Goal: Task Accomplishment & Management: Manage account settings

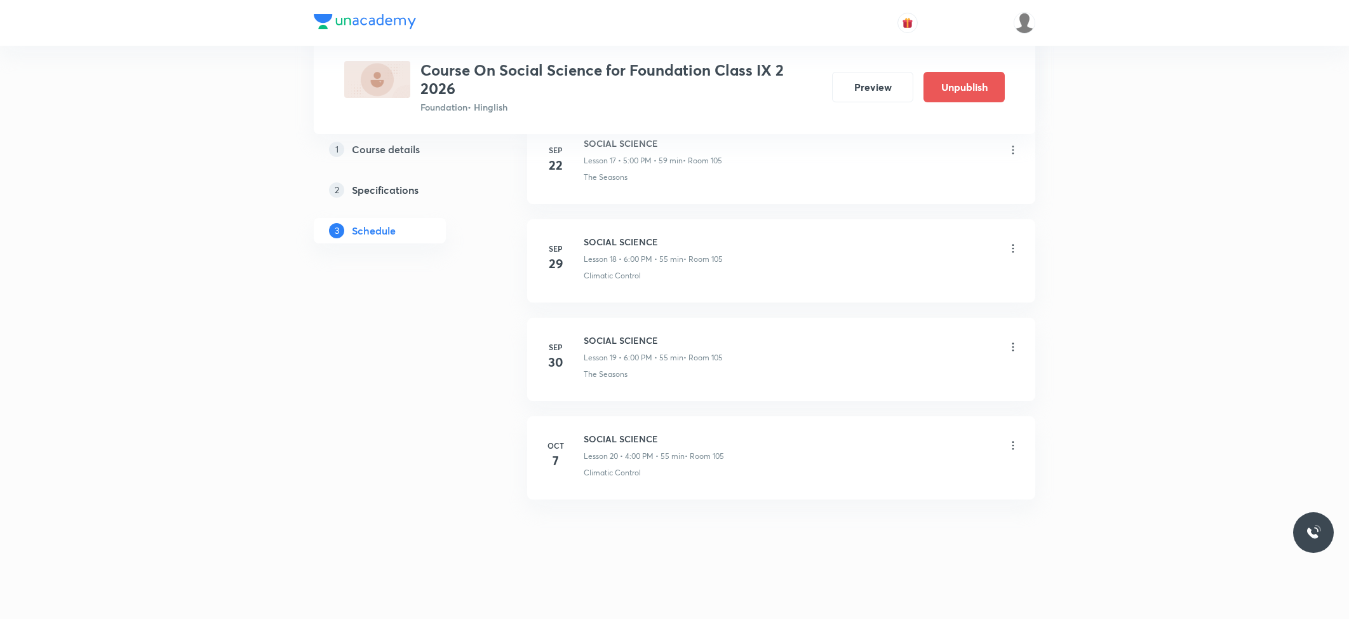
click at [1014, 447] on icon at bounding box center [1013, 445] width 13 height 13
click at [896, 476] on p "Edit" at bounding box center [894, 478] width 16 height 13
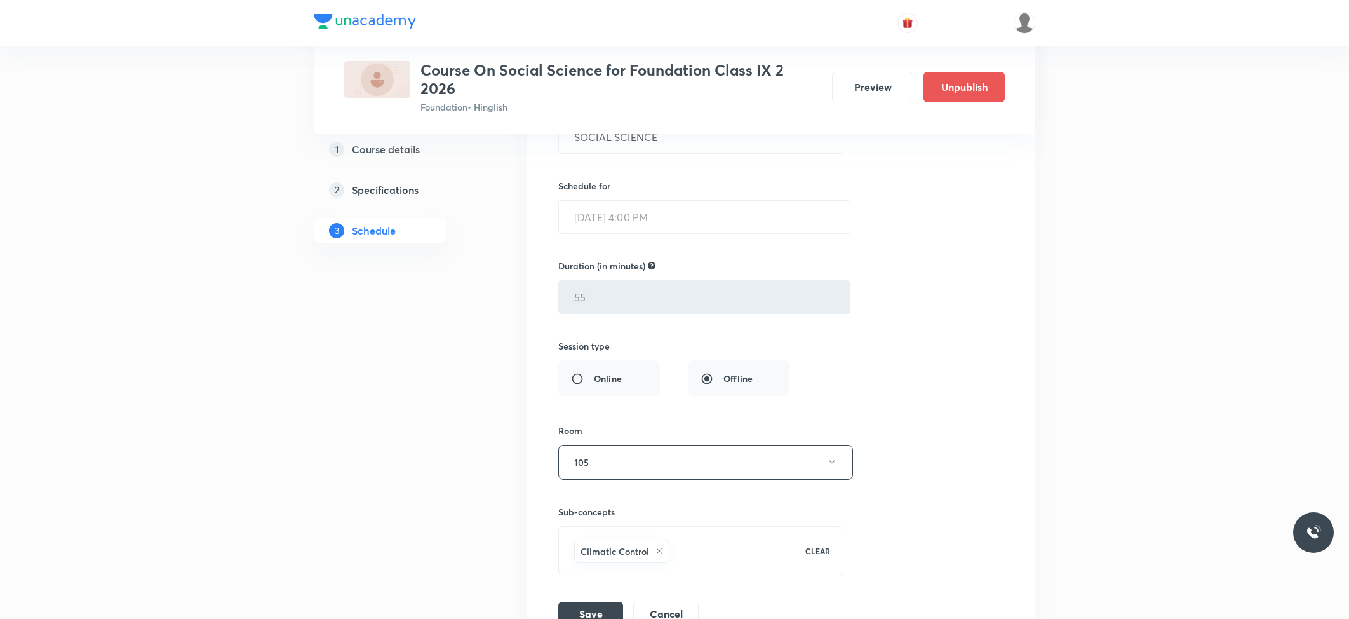
scroll to position [2299, 0]
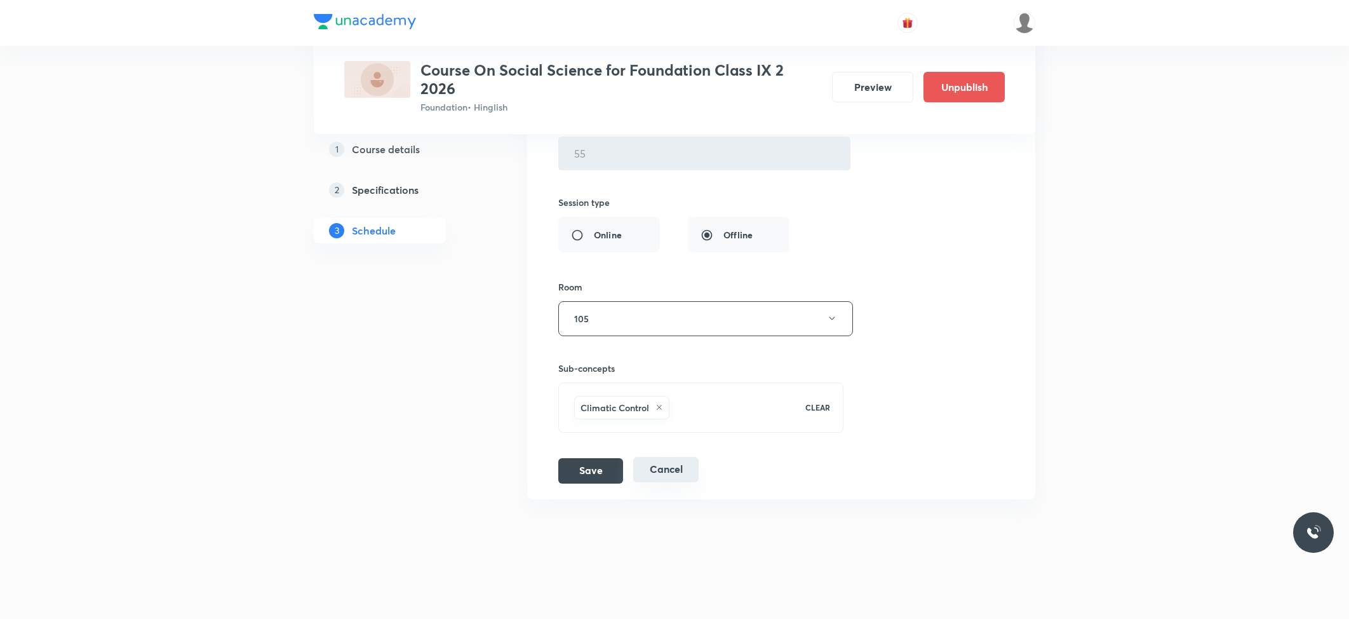
click at [679, 476] on button "Cancel" at bounding box center [665, 469] width 65 height 25
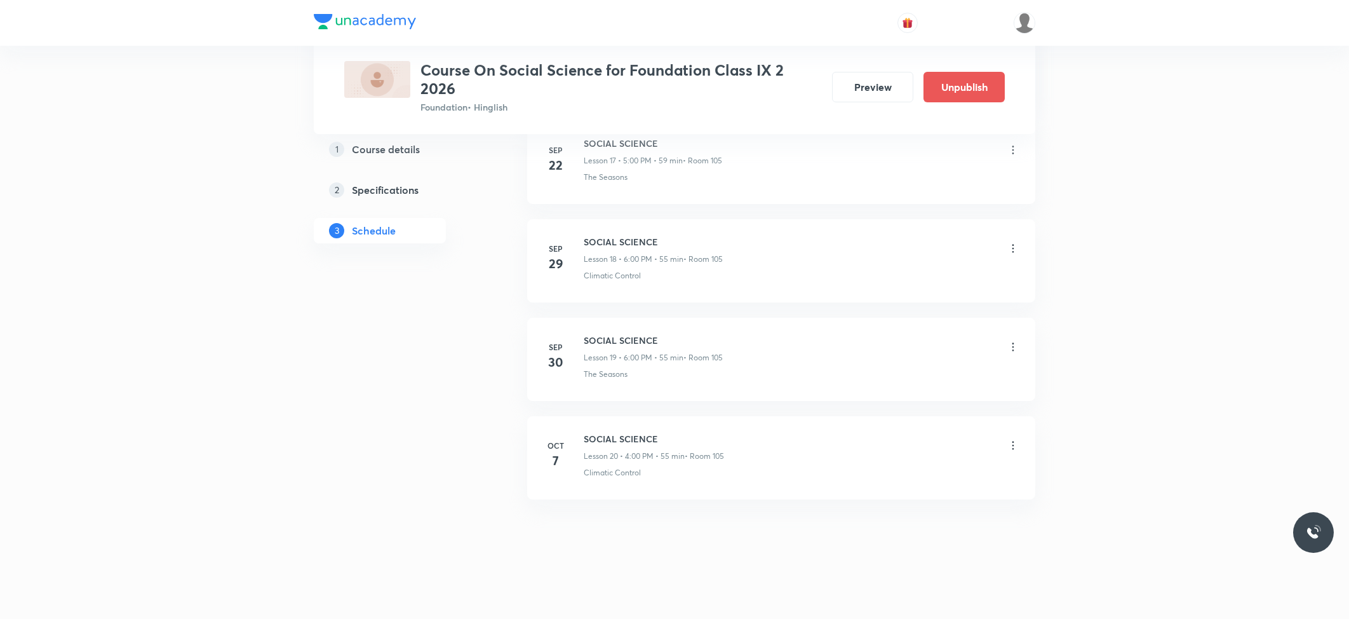
scroll to position [1808, 0]
click at [606, 438] on h6 "SOCIAL SCIENCE" at bounding box center [654, 438] width 140 height 13
copy h6 "SOCIAL SCIENCE"
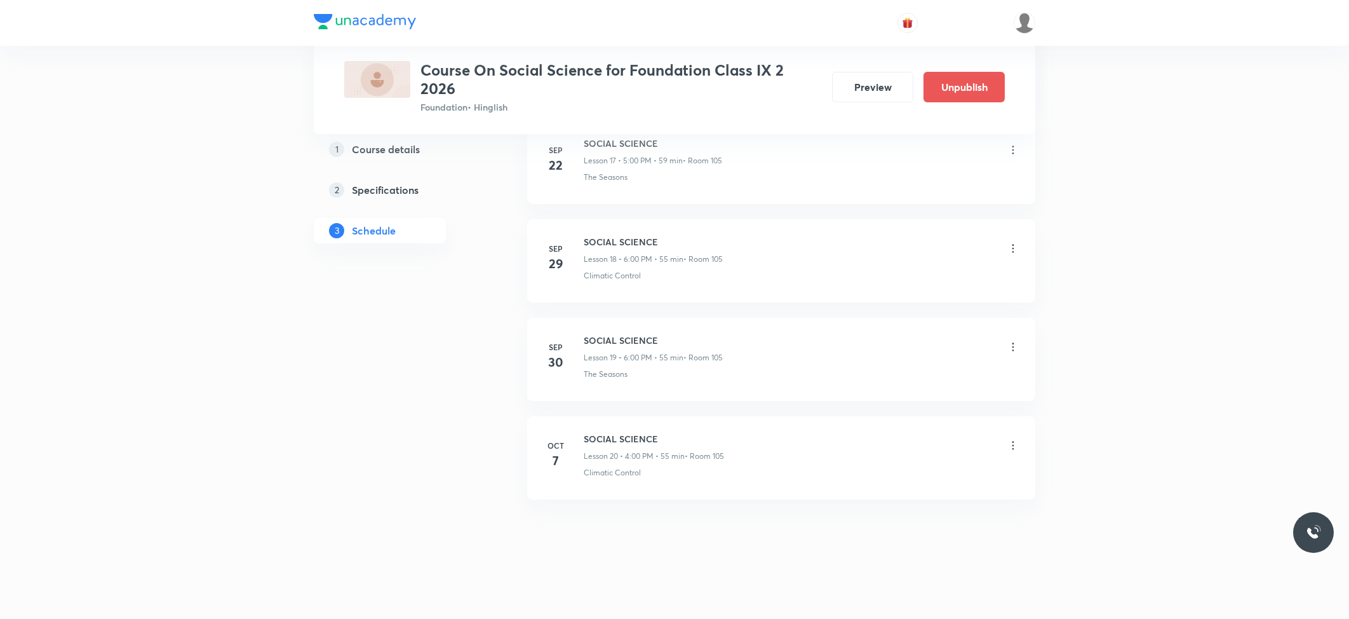
click at [1012, 448] on icon at bounding box center [1013, 445] width 13 height 13
click at [938, 503] on li "Delete" at bounding box center [945, 502] width 139 height 24
click at [845, 586] on button "Delete" at bounding box center [858, 592] width 112 height 30
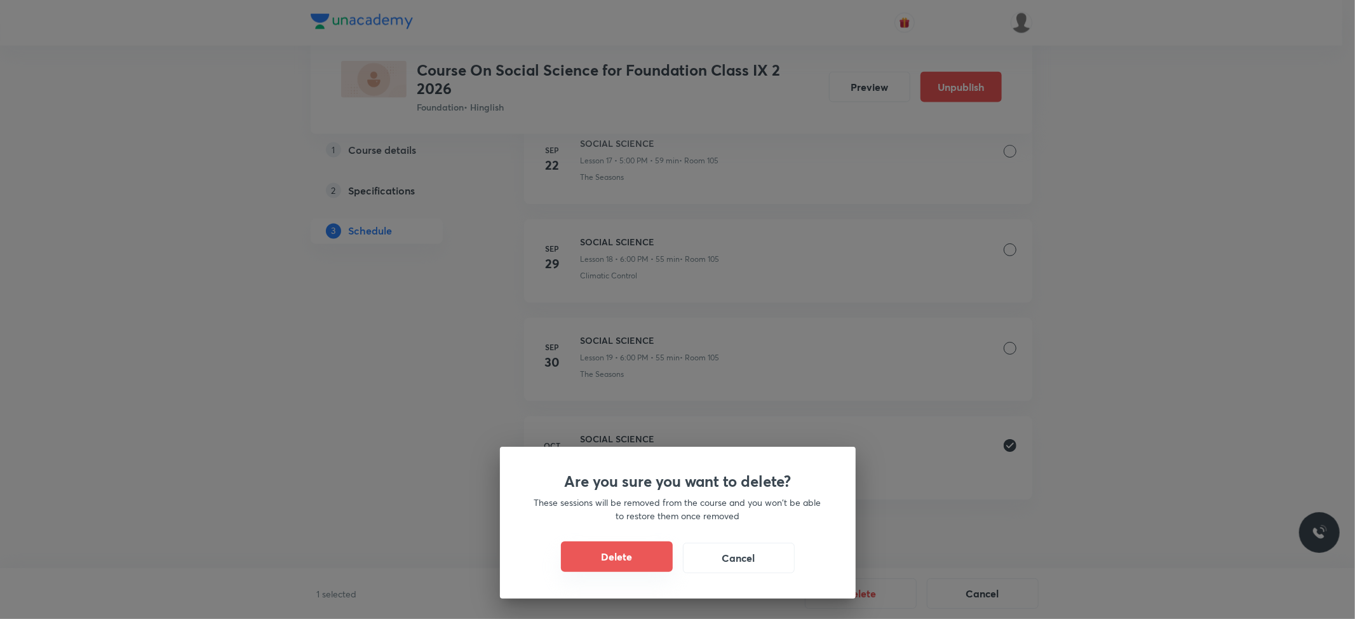
click at [621, 544] on button "Delete" at bounding box center [617, 556] width 112 height 30
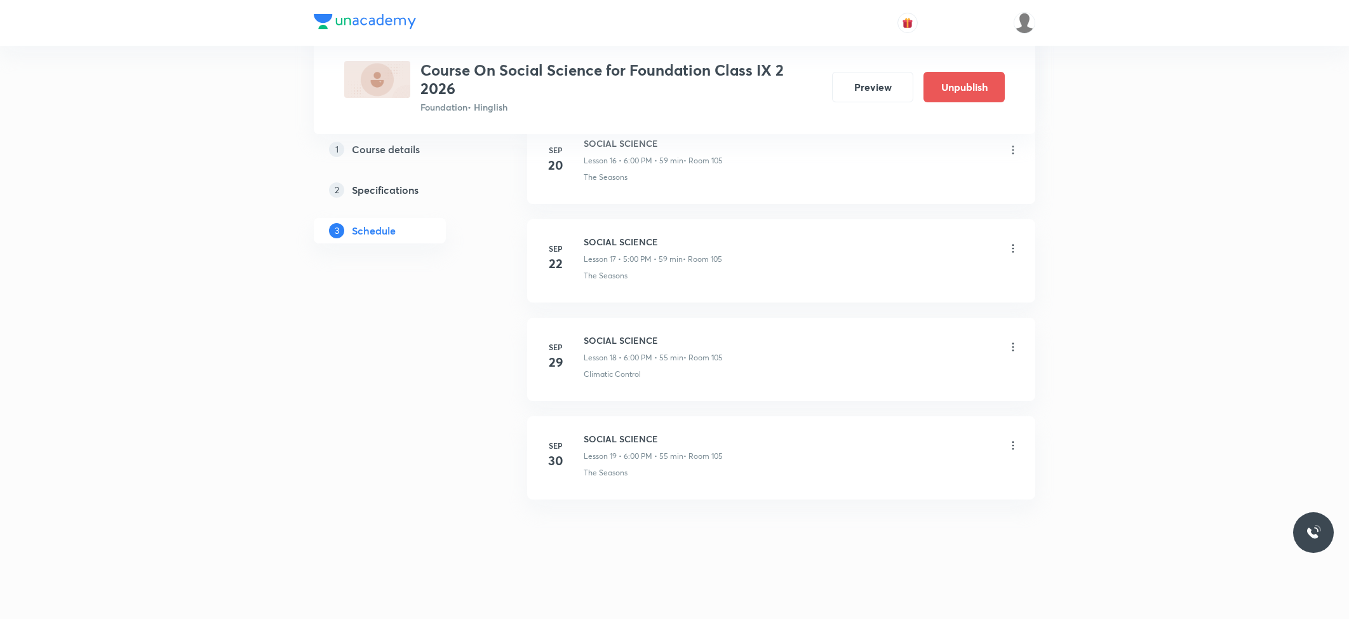
scroll to position [1710, 0]
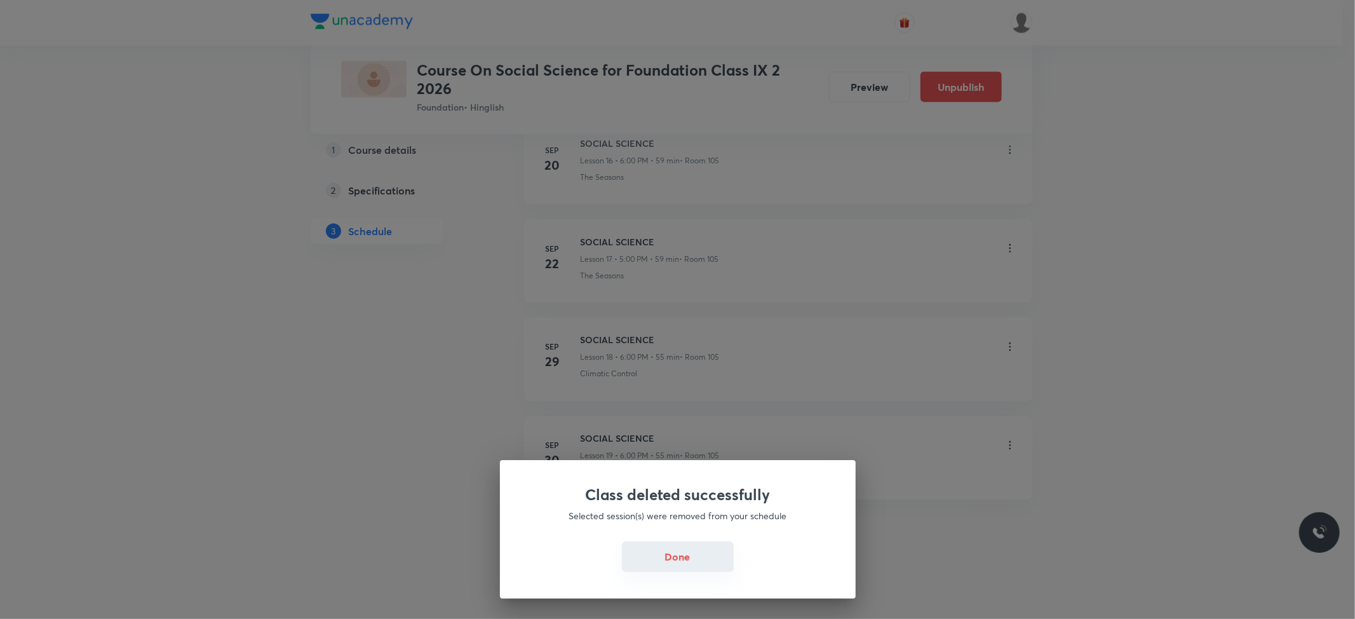
click at [685, 562] on button "Done" at bounding box center [678, 556] width 112 height 30
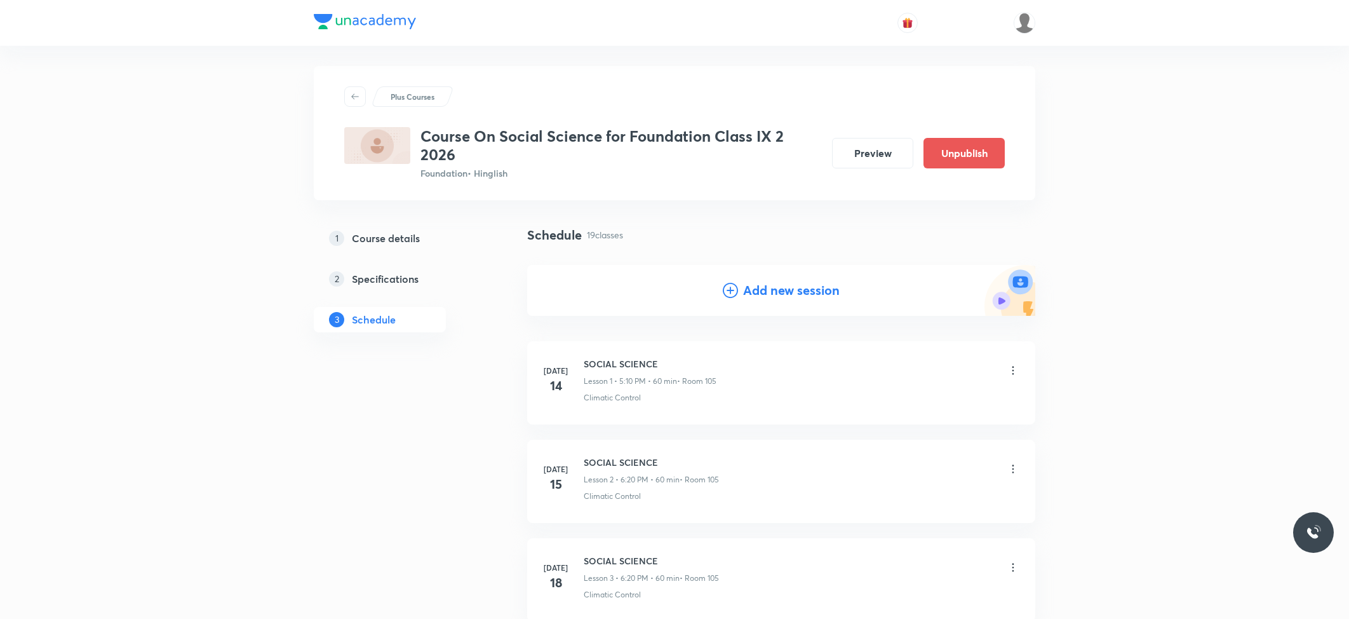
scroll to position [0, 0]
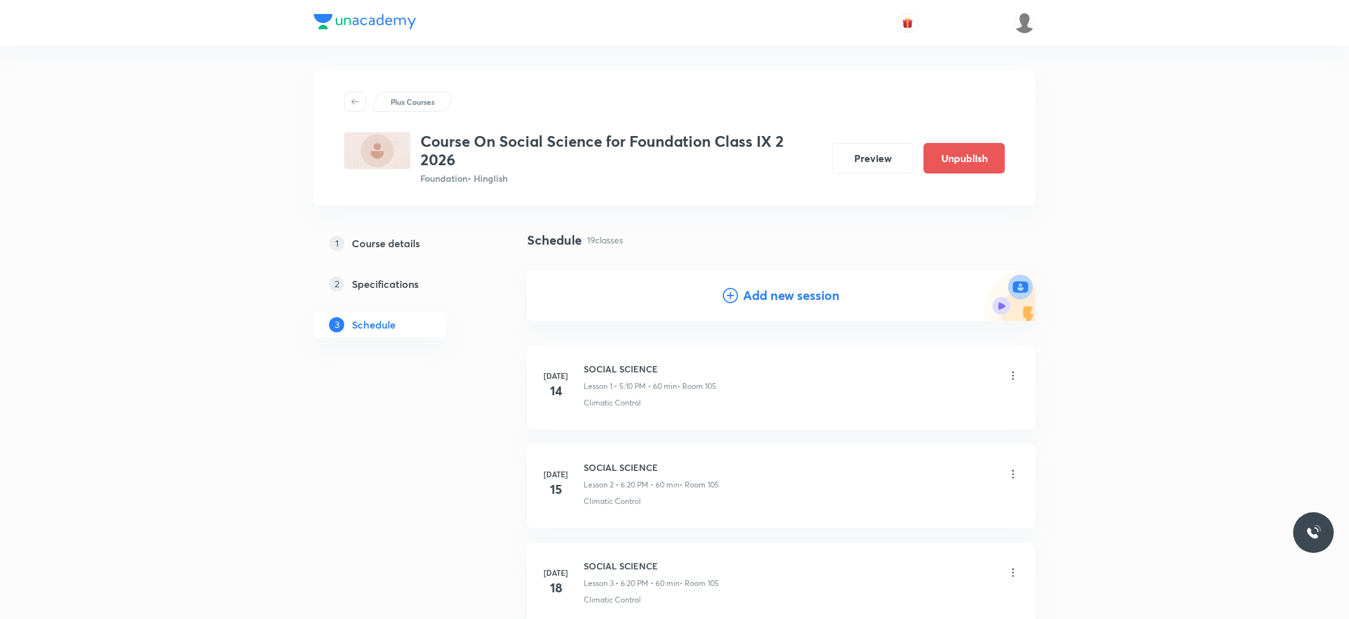
click at [738, 298] on div "Add new session" at bounding box center [781, 295] width 117 height 19
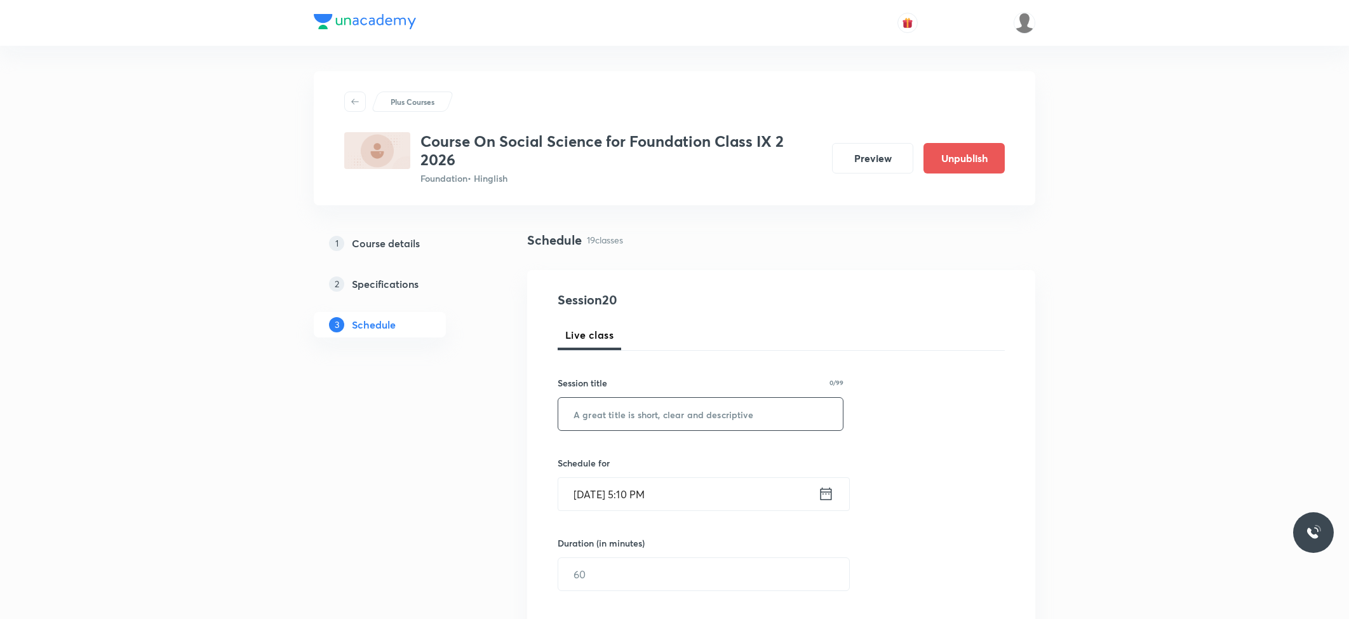
click at [696, 419] on input "text" at bounding box center [700, 414] width 285 height 32
paste input "SOCIAL SCIENCE"
type input "SOCIAL SCIENCE"
click at [661, 486] on input "[DATE] 5:10 PM" at bounding box center [688, 494] width 260 height 32
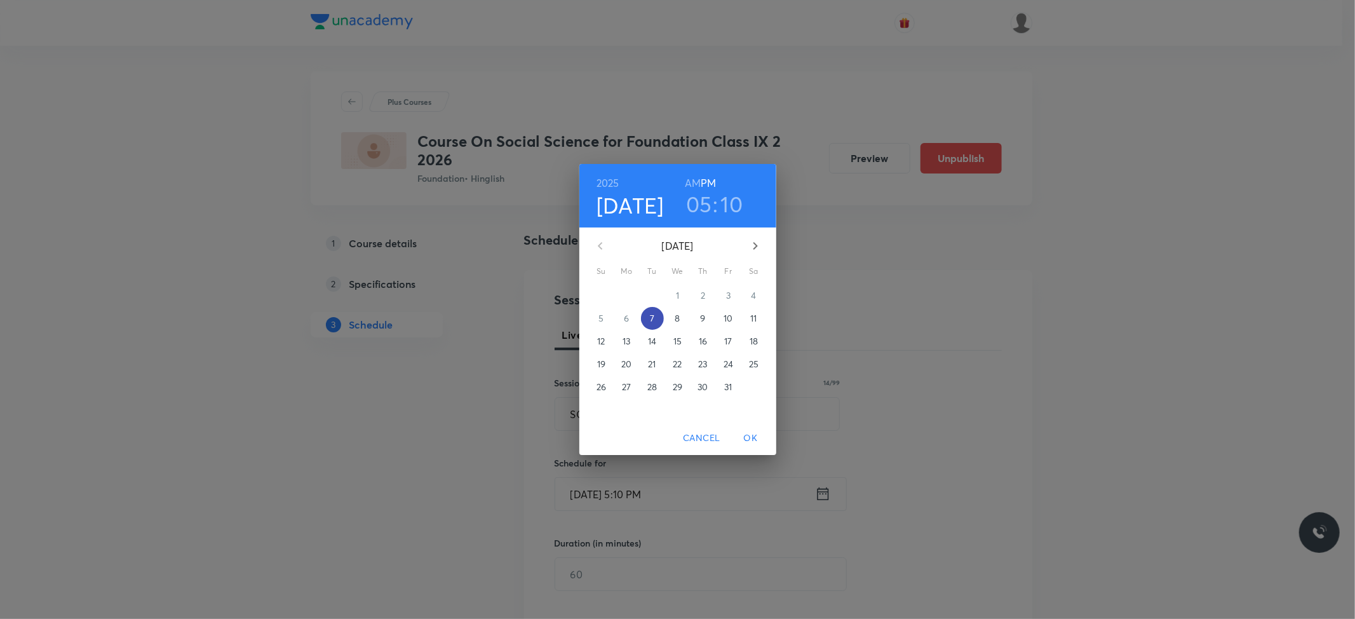
click at [649, 313] on span "7" at bounding box center [652, 318] width 23 height 13
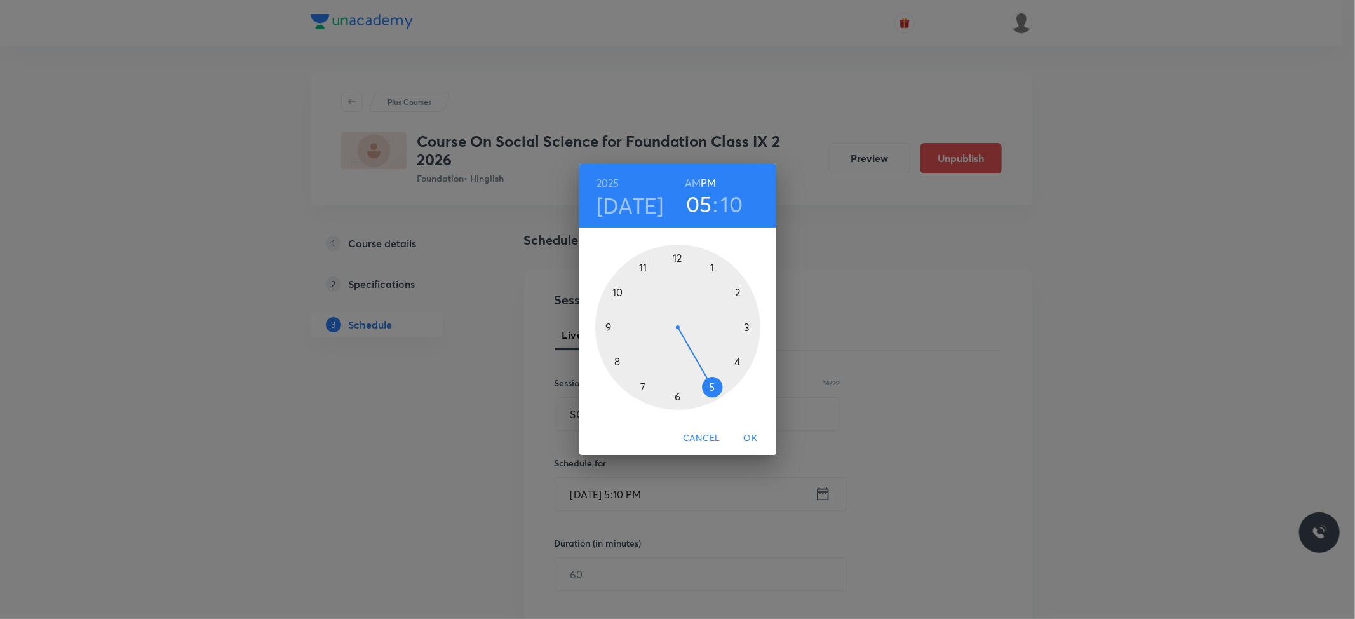
click at [710, 382] on div at bounding box center [677, 327] width 165 height 165
click at [744, 297] on div at bounding box center [677, 327] width 165 height 165
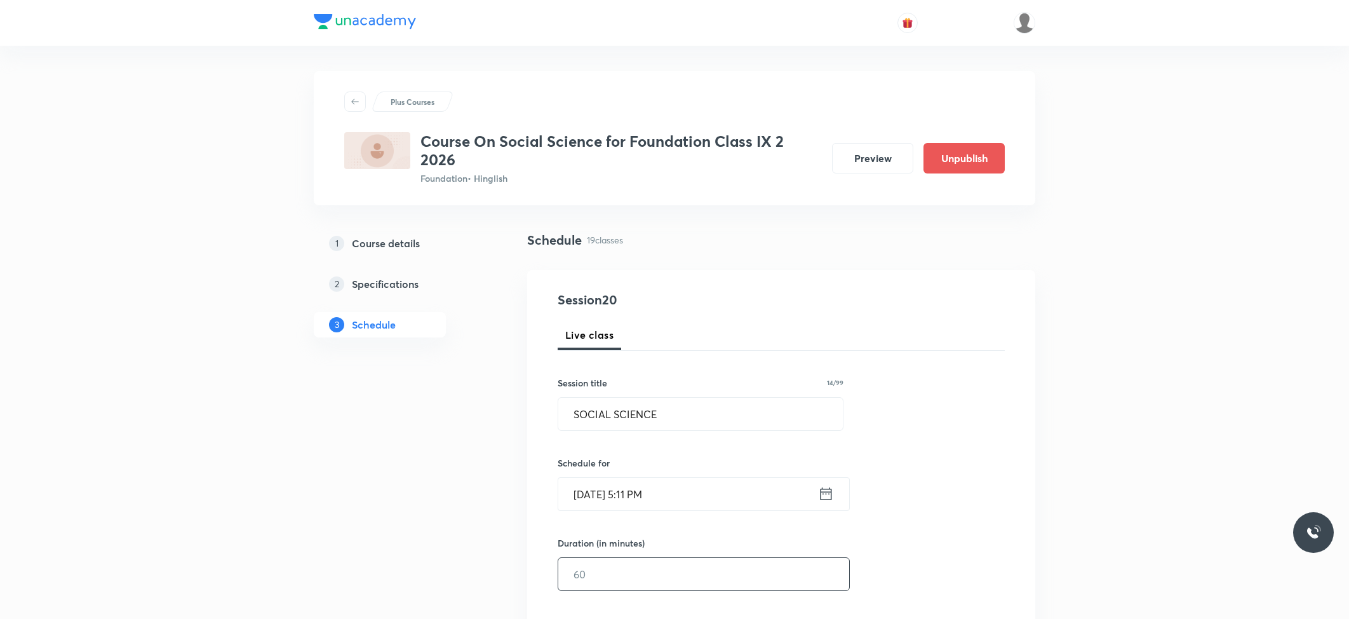
click at [610, 567] on input "text" at bounding box center [703, 574] width 291 height 32
type input "6"
type input "0"
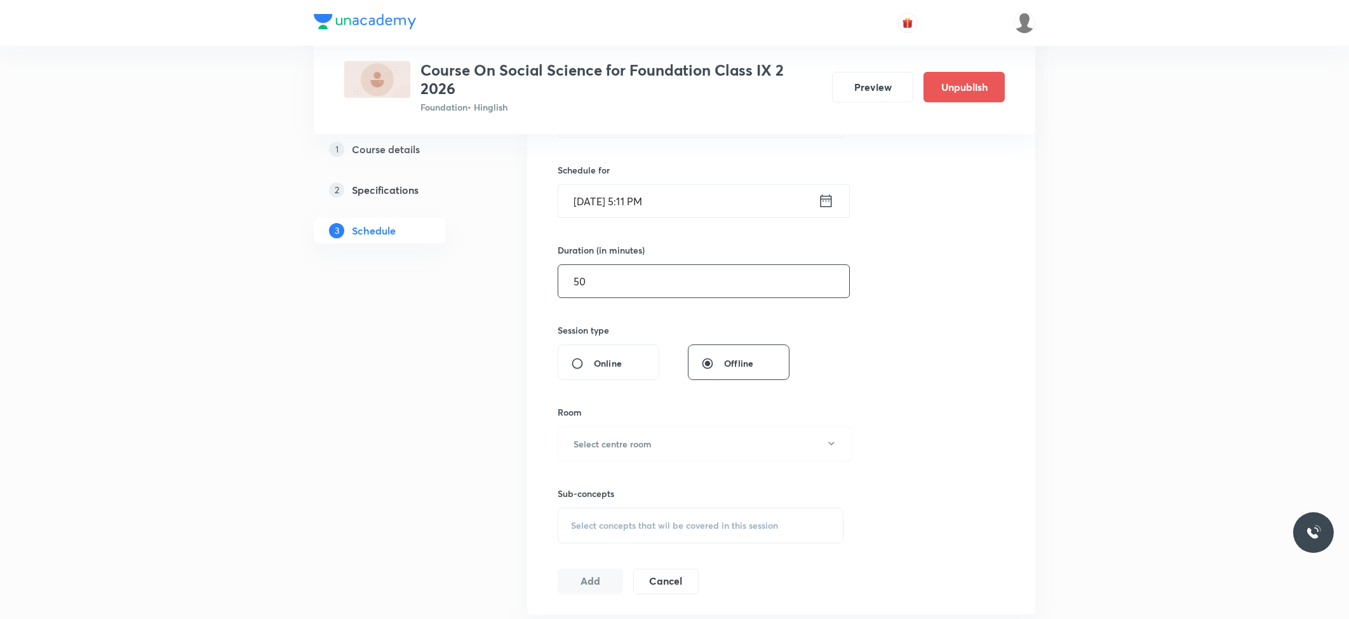
scroll to position [339, 0]
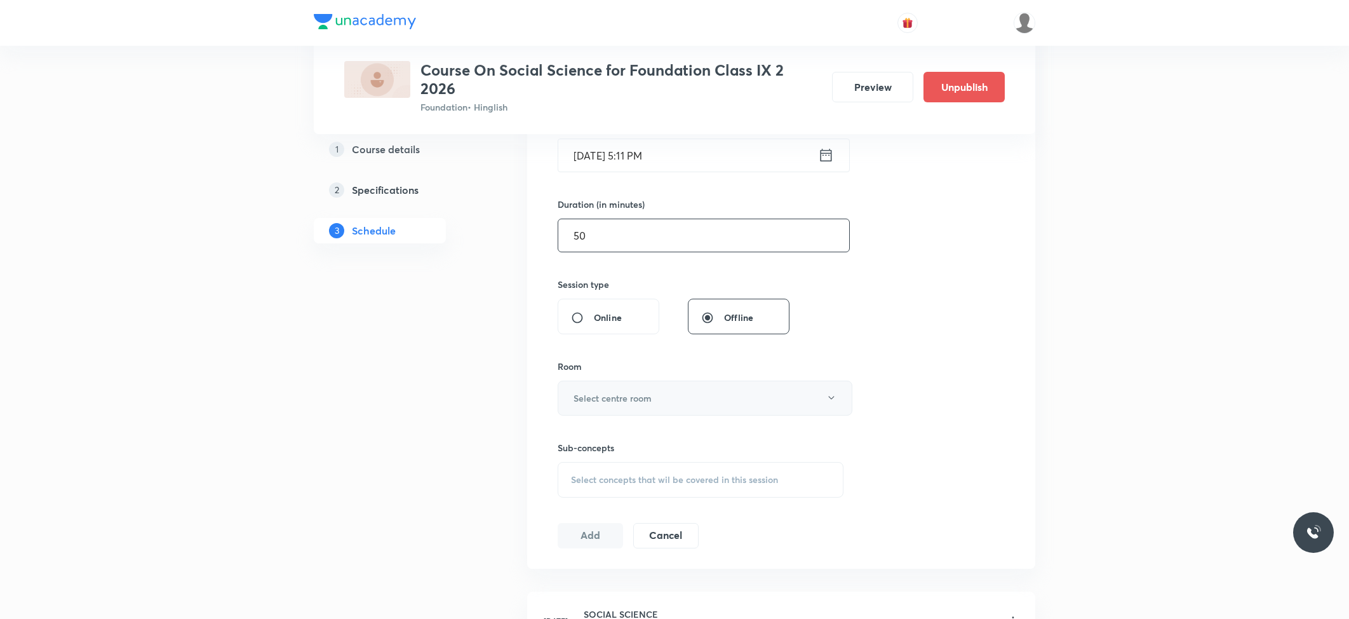
type input "50"
click at [605, 402] on h6 "Select centre room" at bounding box center [613, 397] width 78 height 13
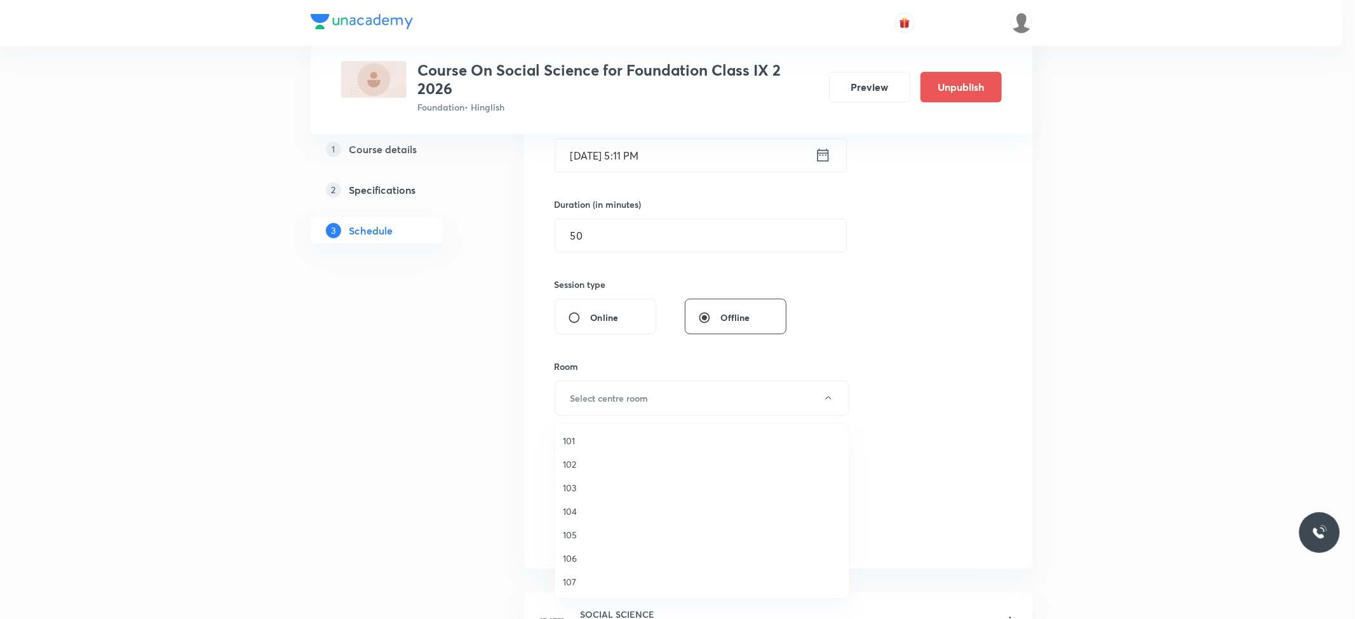
click at [583, 478] on li "103" at bounding box center [701, 488] width 293 height 24
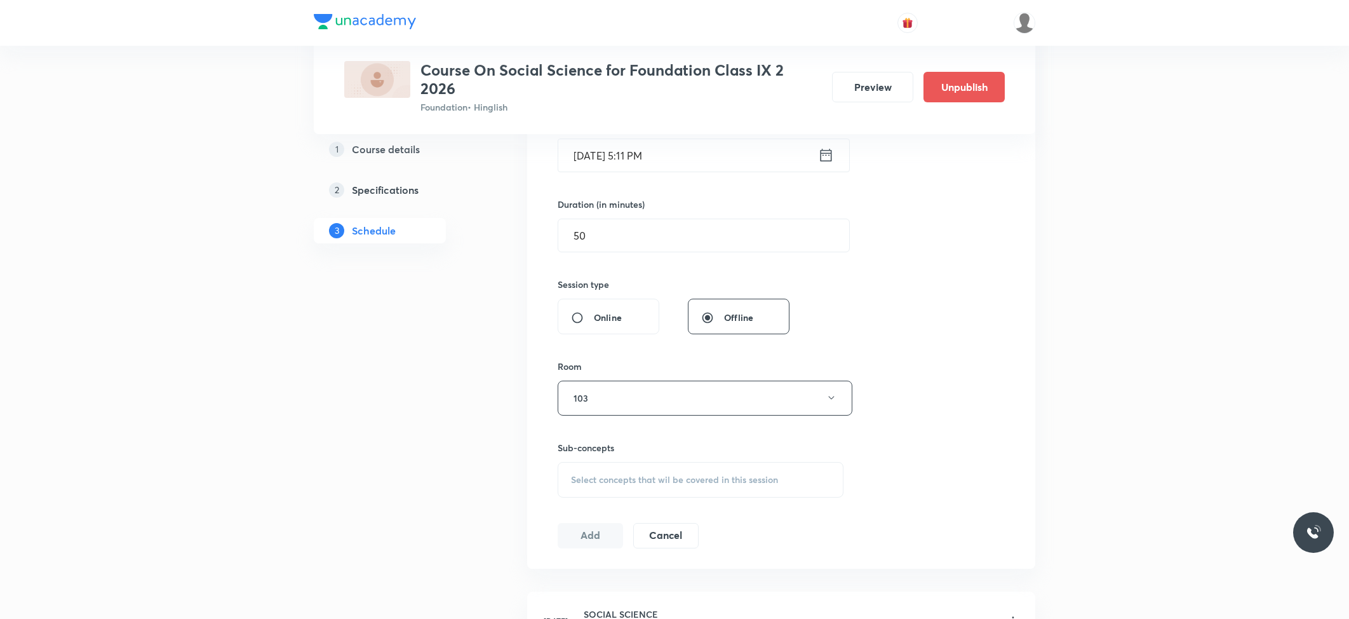
click at [641, 491] on div "Select concepts that wil be covered in this session" at bounding box center [701, 480] width 286 height 36
click at [590, 584] on p "Climatic Control" at bounding box center [618, 578] width 65 height 13
checkbox input "true"
click at [577, 549] on button "Add" at bounding box center [590, 548] width 65 height 25
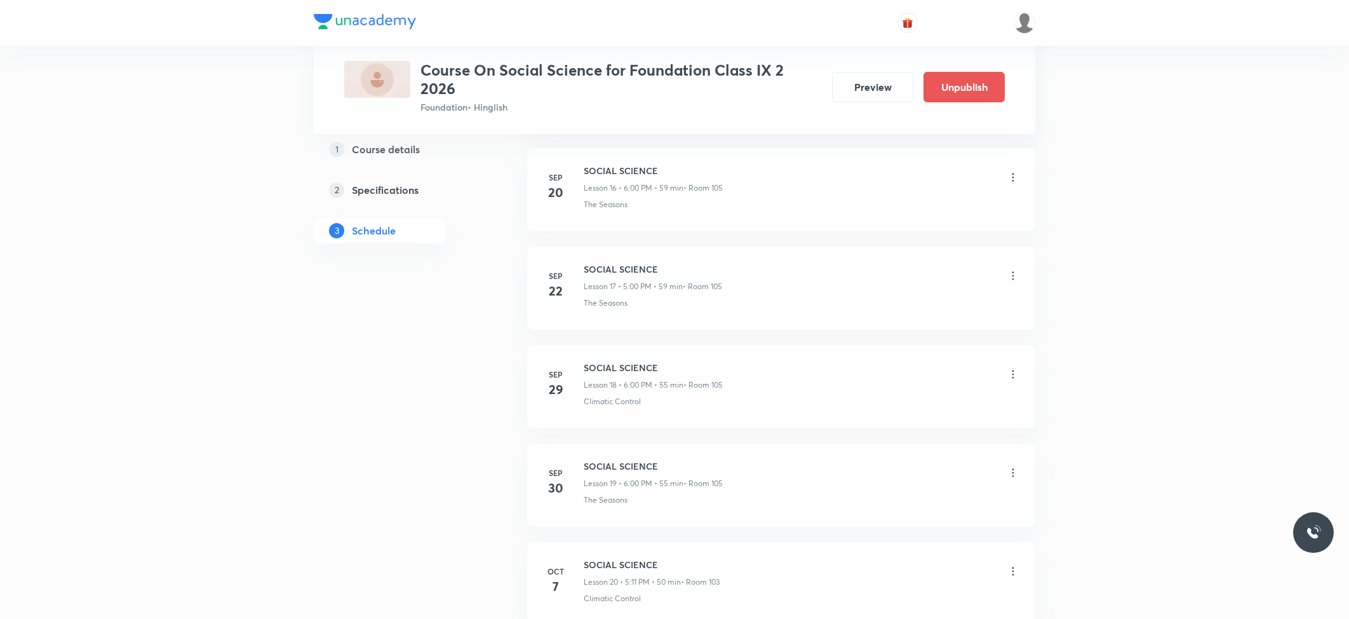
scroll to position [1808, 0]
